Goal: Task Accomplishment & Management: Manage account settings

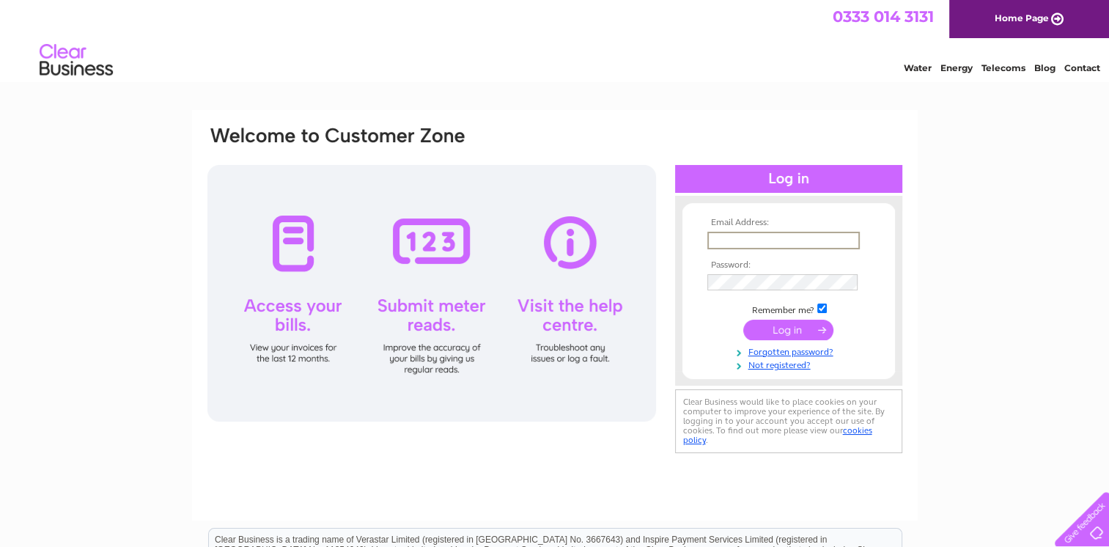
type input "manningsofalnwick@yahoo.com"
click at [781, 330] on input "submit" at bounding box center [788, 329] width 90 height 21
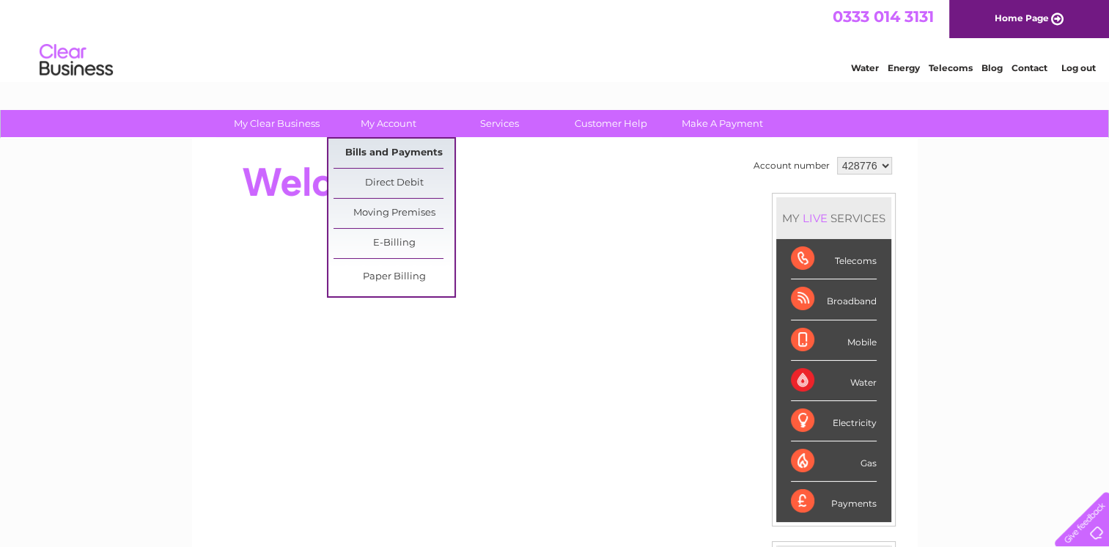
click at [384, 153] on link "Bills and Payments" at bounding box center [393, 153] width 121 height 29
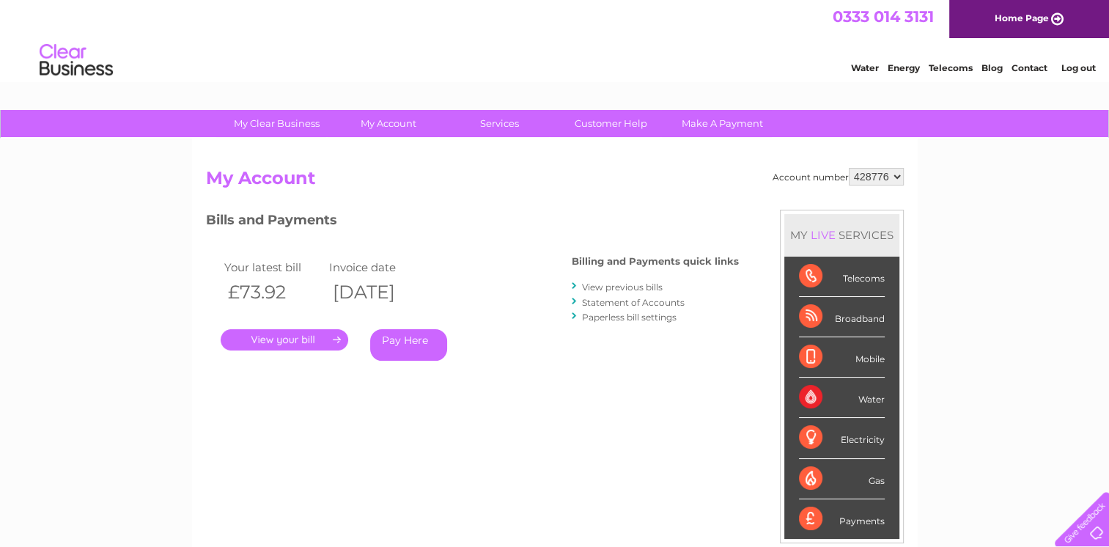
click at [267, 340] on link "." at bounding box center [285, 339] width 128 height 21
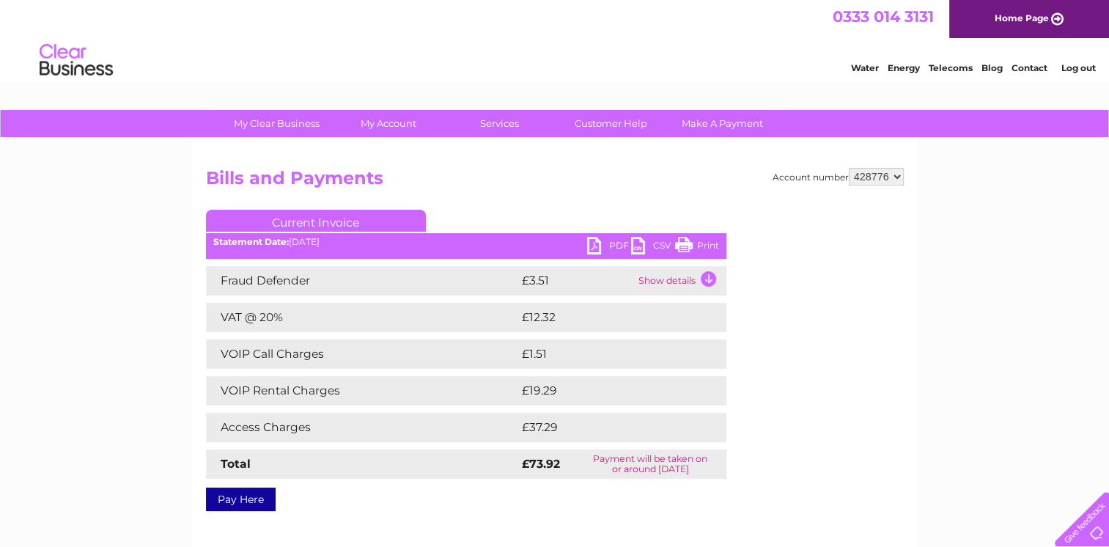
click at [709, 277] on td "Show details" at bounding box center [681, 280] width 92 height 29
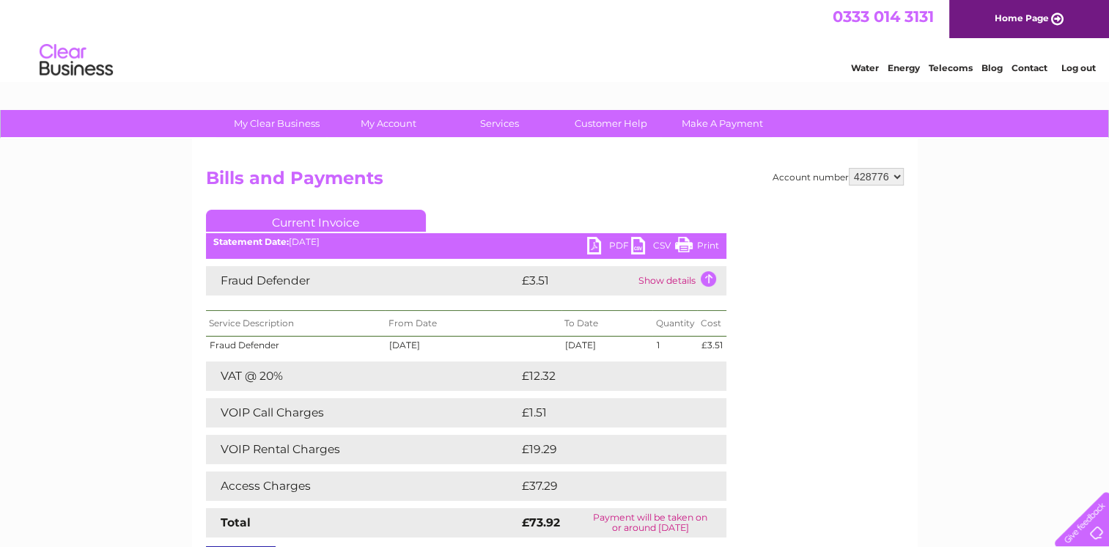
click at [693, 240] on link "Print" at bounding box center [697, 247] width 44 height 21
